Goal: Transaction & Acquisition: Purchase product/service

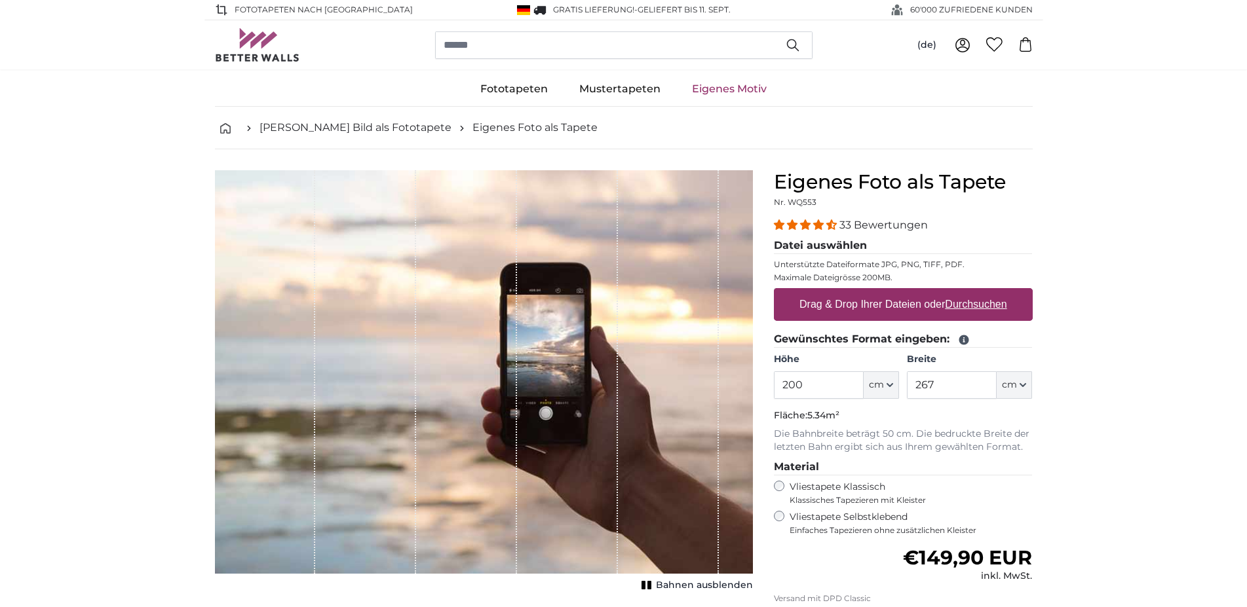
click at [810, 384] on input "200" at bounding box center [819, 385] width 90 height 28
click at [936, 387] on input "267" at bounding box center [952, 385] width 90 height 28
type input "2"
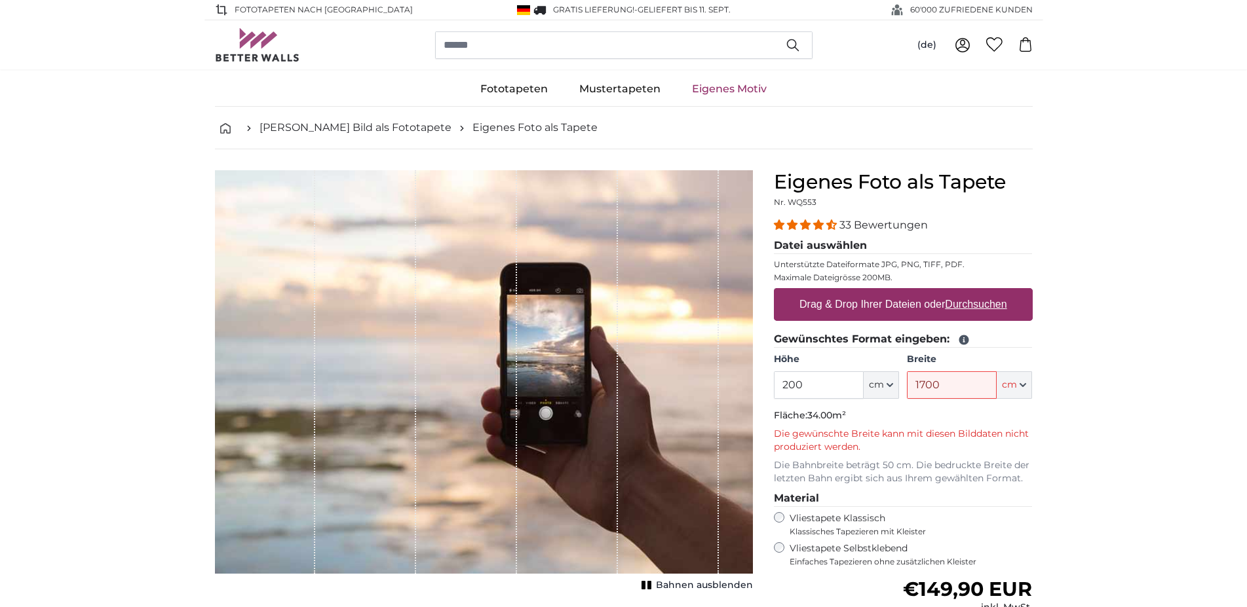
click at [940, 386] on input "1700" at bounding box center [952, 385] width 90 height 28
type input "1"
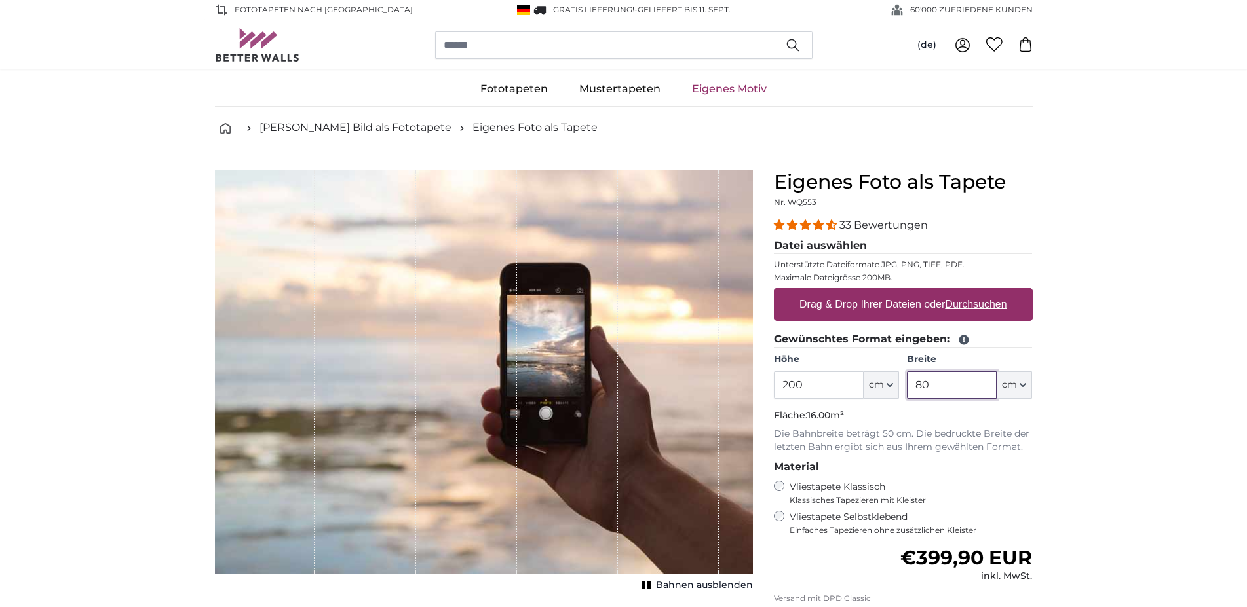
type input "8"
type input "1000"
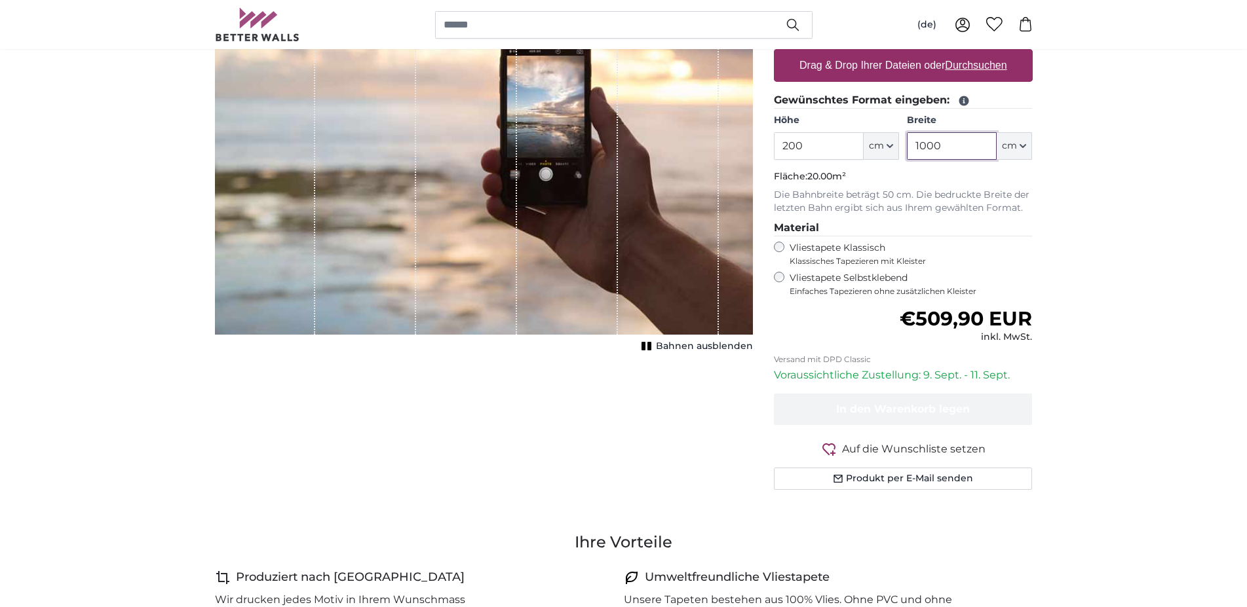
scroll to position [267, 0]
